Goal: Find contact information: Find contact information

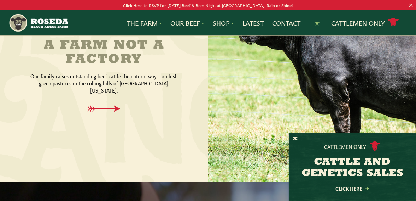
scroll to position [347, 0]
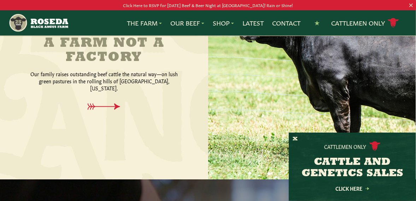
click at [158, 117] on div at bounding box center [104, 63] width 208 height 232
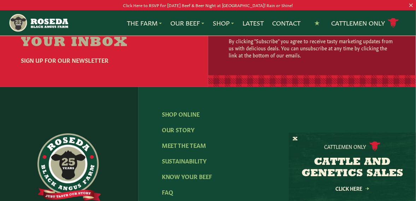
scroll to position [630, 0]
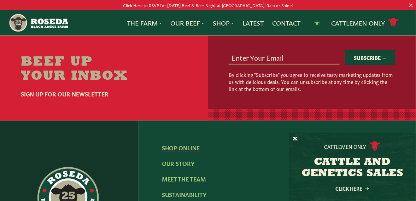
click at [178, 148] on link "Shop Online" at bounding box center [181, 147] width 38 height 8
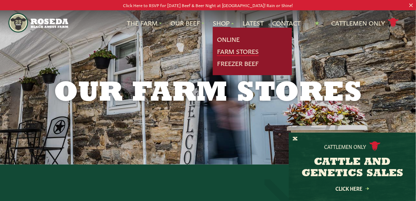
click at [226, 51] on link "Farm Stores" at bounding box center [238, 51] width 42 height 9
click at [225, 53] on link "Farm Stores" at bounding box center [238, 51] width 42 height 9
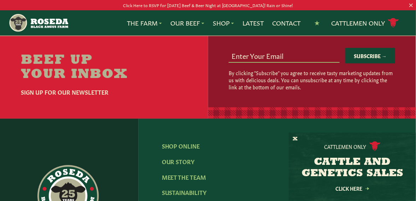
scroll to position [1312, 0]
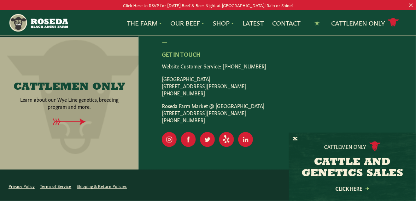
click at [413, 4] on button at bounding box center [412, 5] width 4 height 4
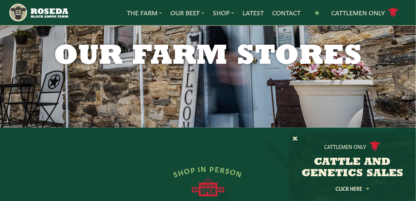
scroll to position [0, 0]
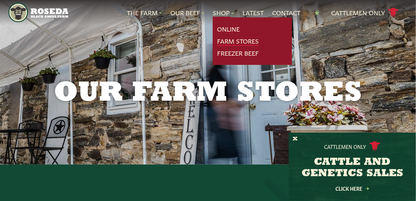
click at [226, 39] on link "Farm Stores" at bounding box center [238, 40] width 42 height 9
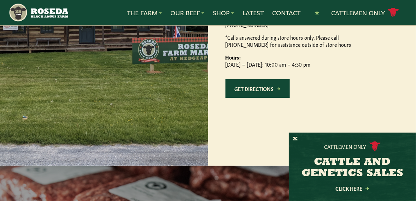
scroll to position [763, 0]
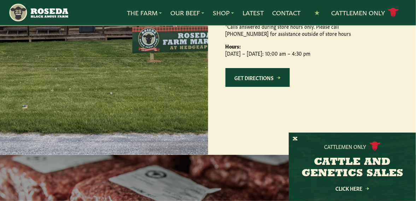
click at [266, 87] on link "Get Directions" at bounding box center [258, 77] width 64 height 19
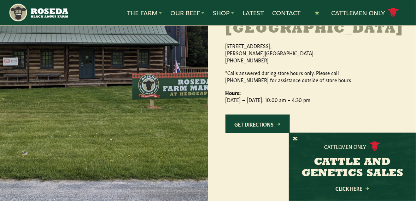
scroll to position [718, 0]
